Goal: Information Seeking & Learning: Learn about a topic

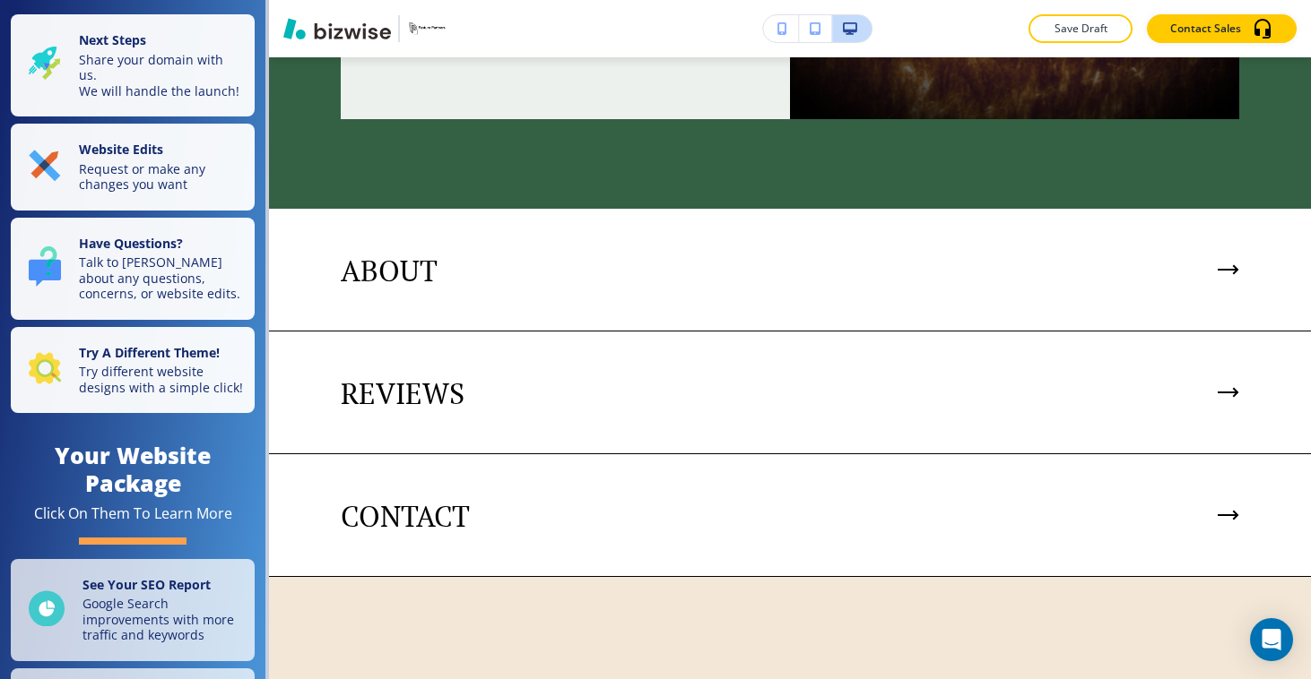
scroll to position [3890, 0]
